Goal: Learn about a topic

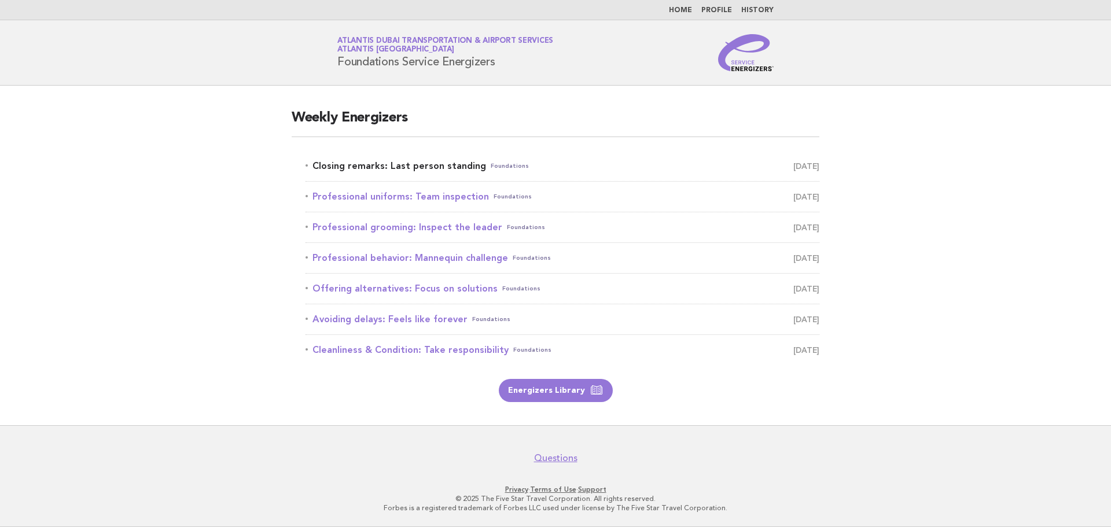
click at [433, 165] on link "Closing remarks: Last person standing Foundations September 2" at bounding box center [562, 166] width 514 height 16
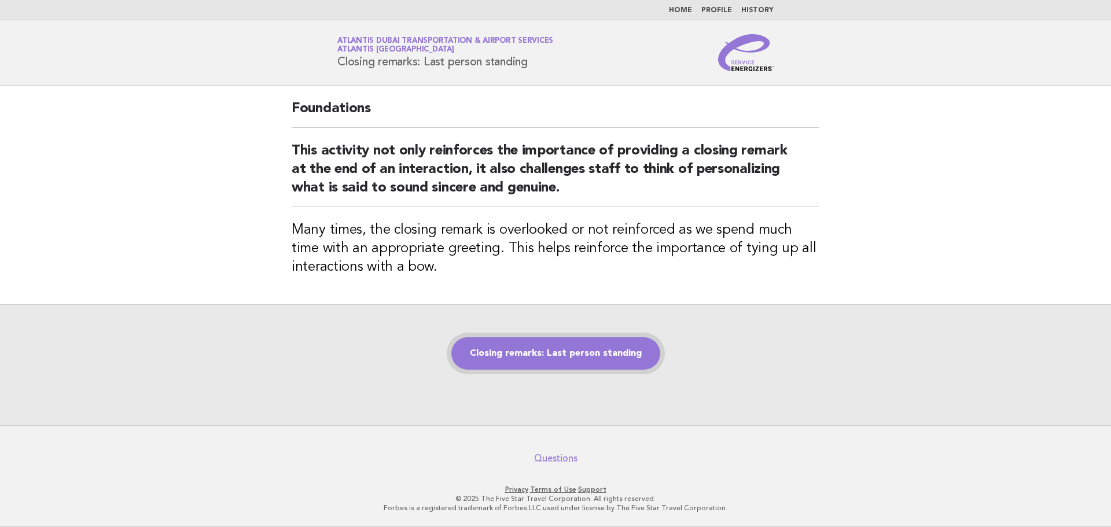
click at [572, 360] on link "Closing remarks: Last person standing" at bounding box center [555, 353] width 209 height 32
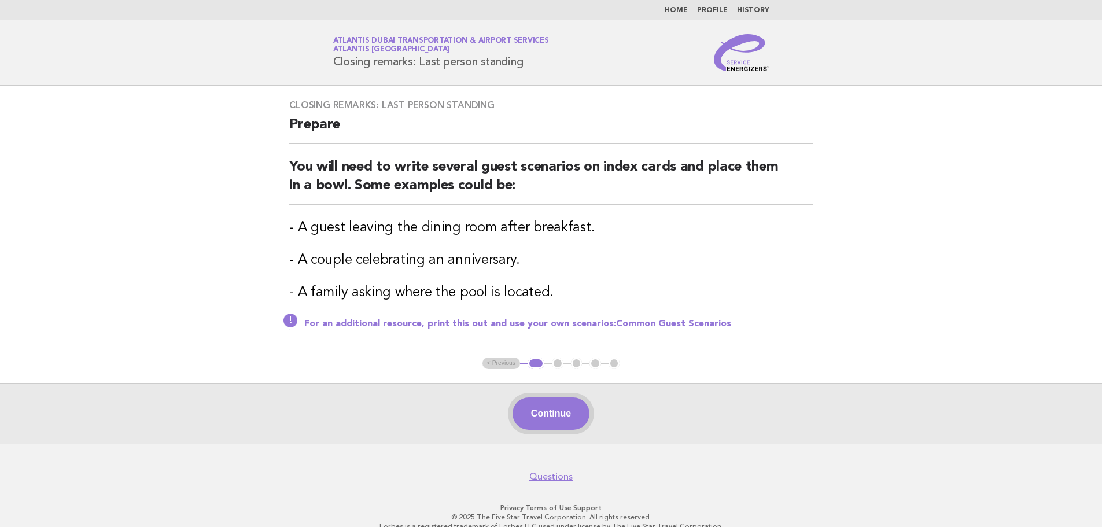
click at [563, 408] on button "Continue" at bounding box center [551, 413] width 77 height 32
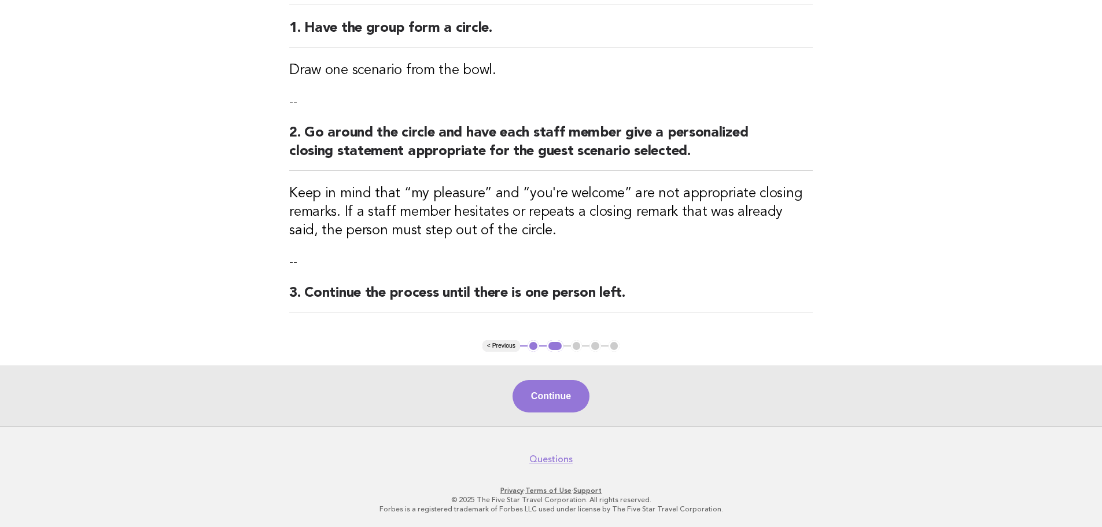
scroll to position [139, 0]
click at [551, 398] on button "Continue" at bounding box center [551, 396] width 77 height 32
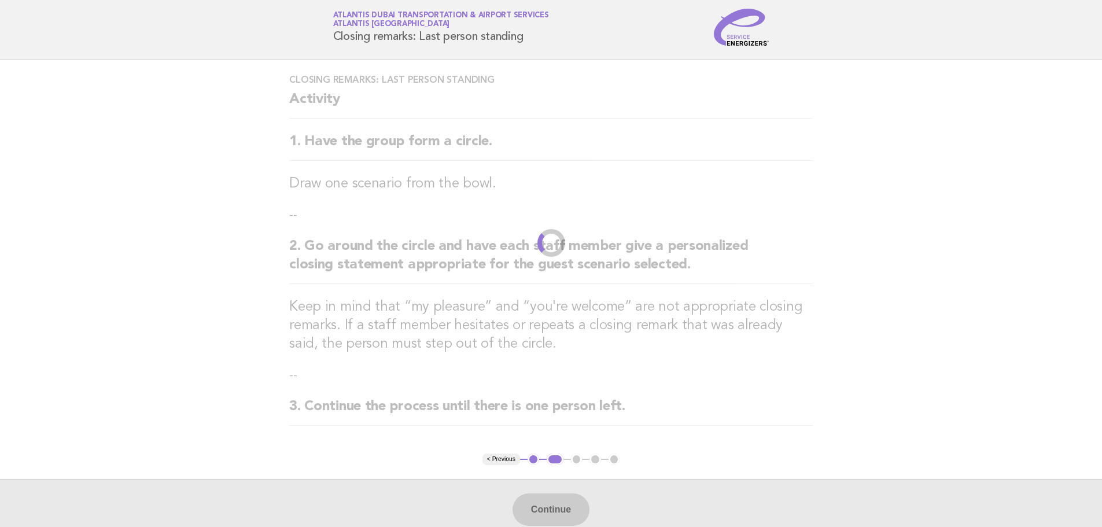
scroll to position [0, 0]
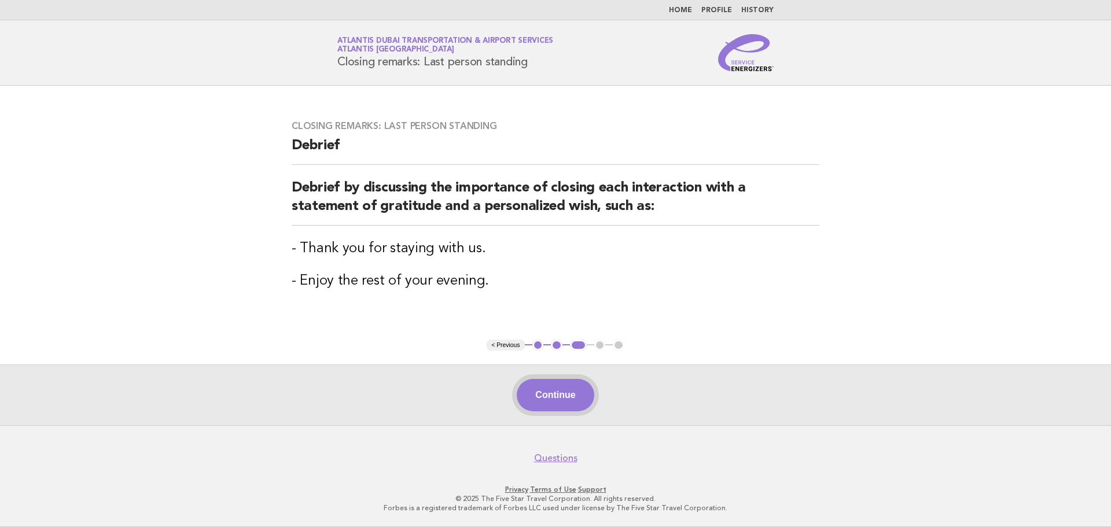
click at [524, 403] on button "Continue" at bounding box center [555, 395] width 77 height 32
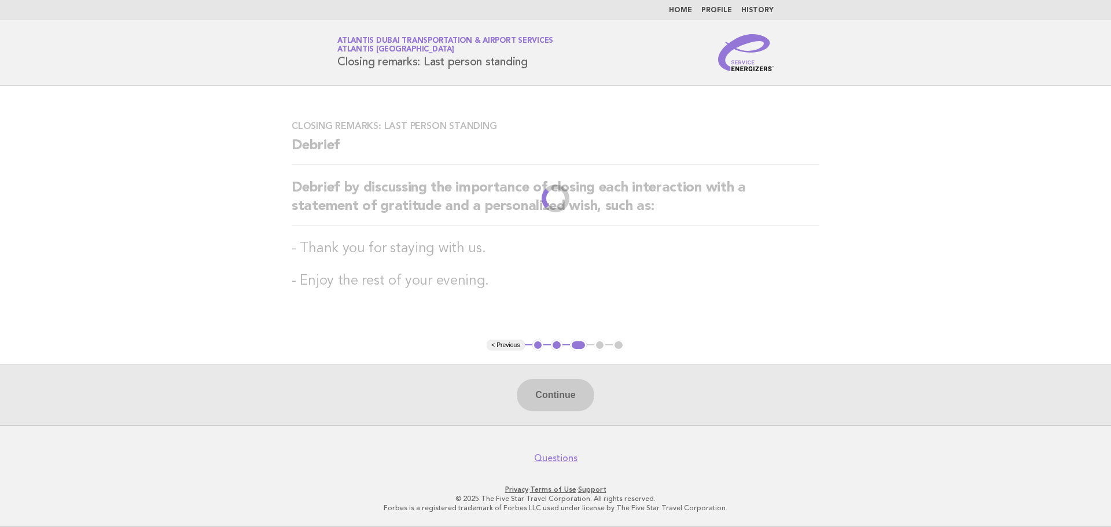
click at [533, 391] on div "Continue" at bounding box center [555, 394] width 1111 height 61
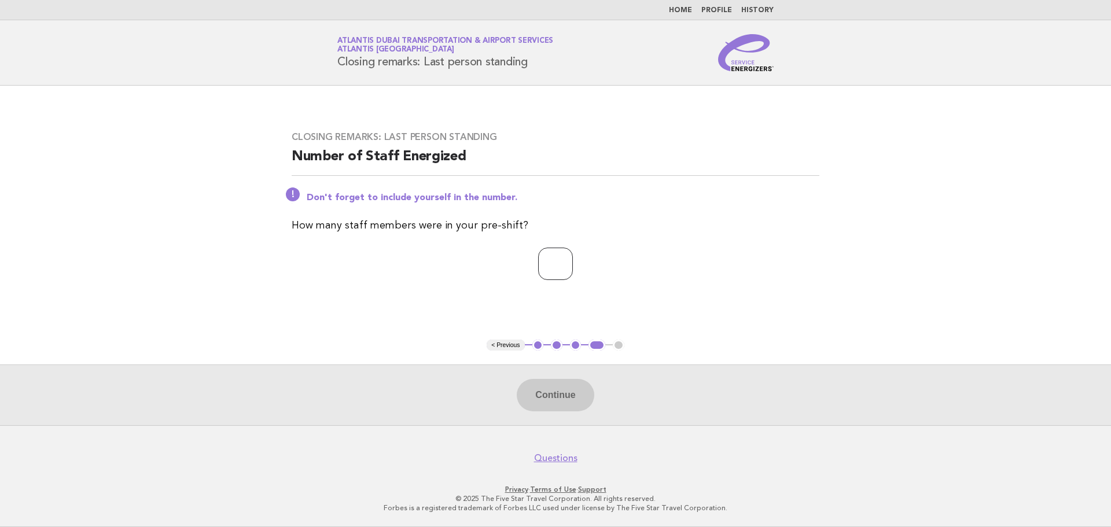
click at [573, 274] on input "number" at bounding box center [555, 264] width 35 height 32
type input "*"
click at [561, 392] on button "Continue" at bounding box center [555, 395] width 77 height 32
